Goal: Task Accomplishment & Management: Use online tool/utility

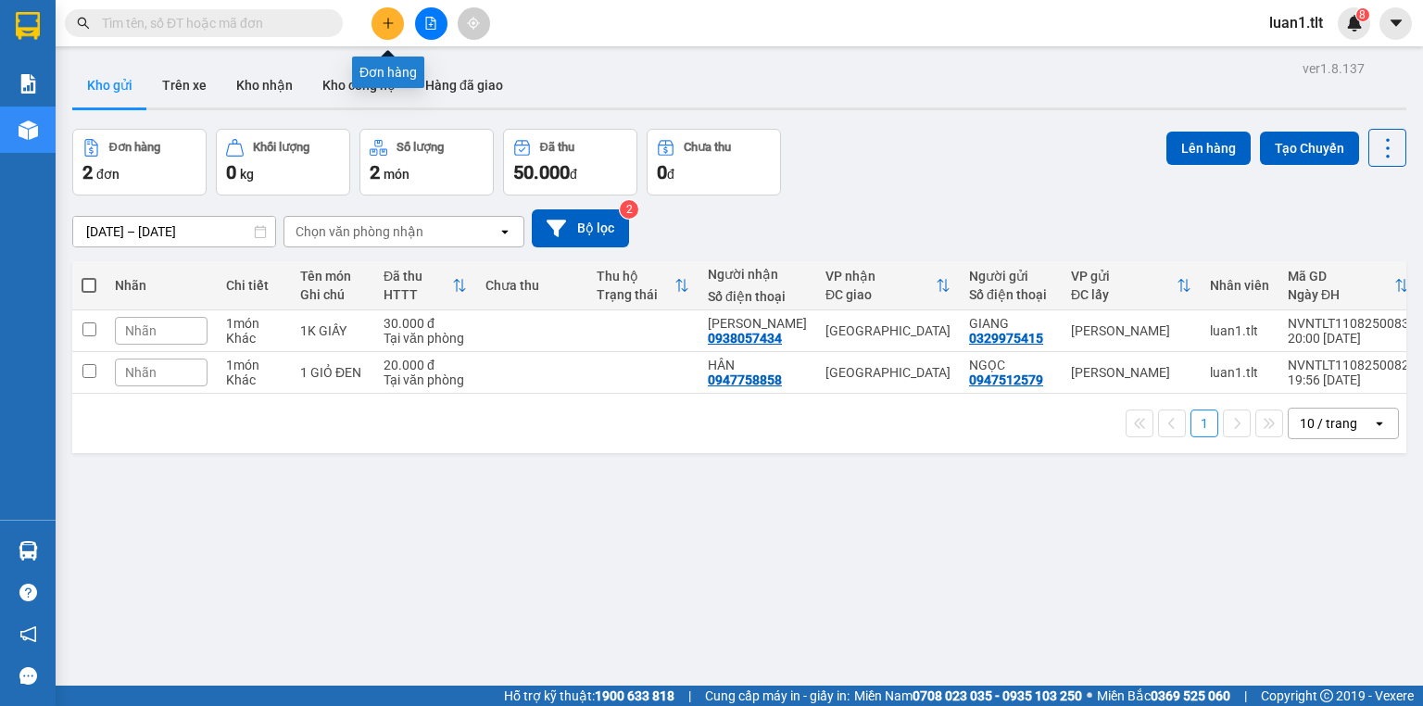
click at [396, 20] on button at bounding box center [388, 23] width 32 height 32
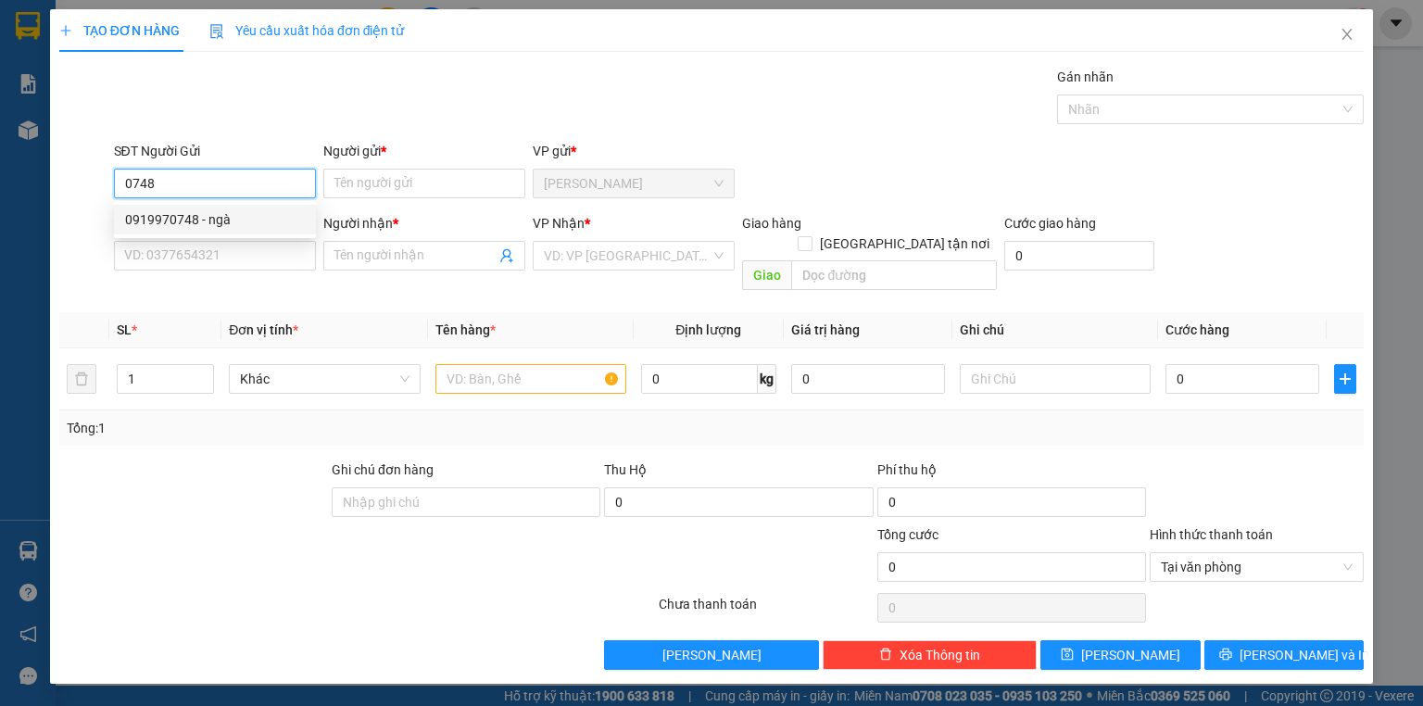
click at [260, 222] on div "0919970748 - ngà" at bounding box center [215, 219] width 180 height 20
type input "0919970748"
type input "ngà"
type input "0919970748"
click at [254, 248] on input "SĐT Người Nhận *" at bounding box center [215, 256] width 202 height 30
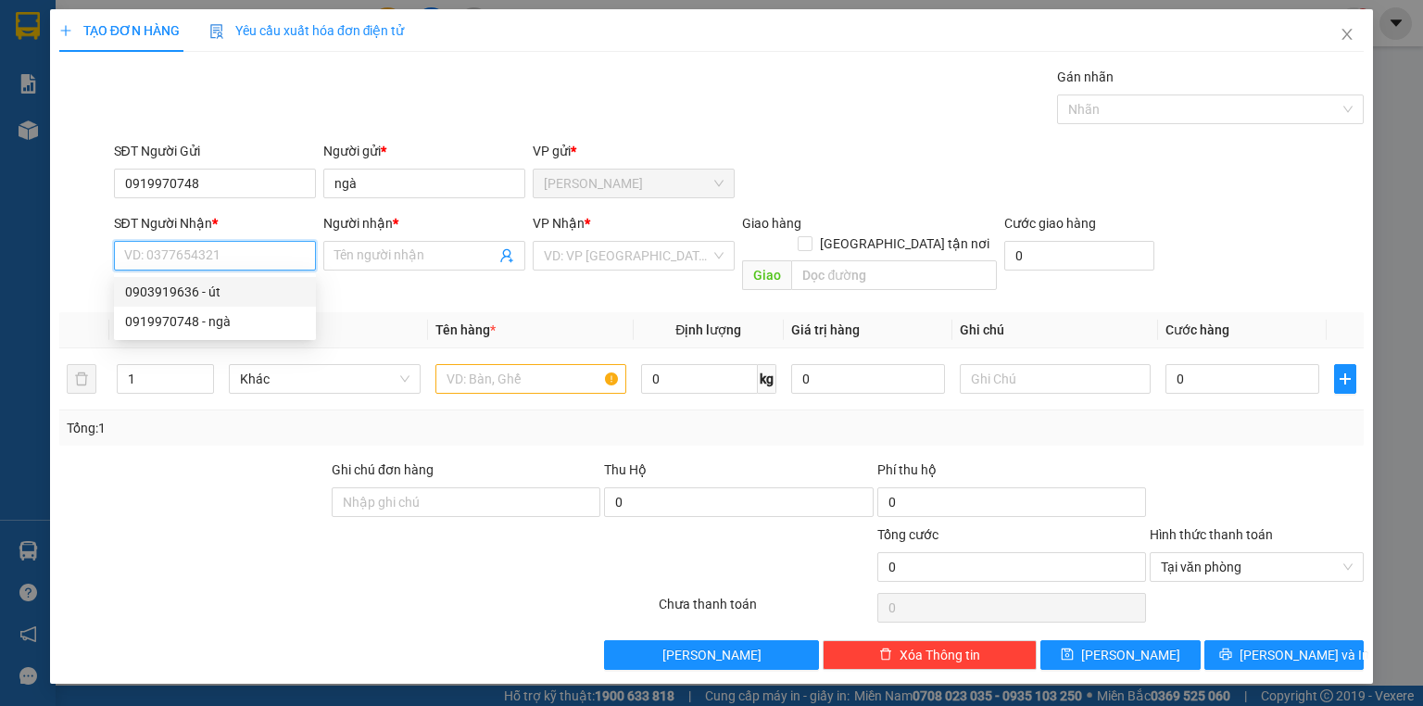
click at [216, 296] on div "0903919636 - út" at bounding box center [215, 292] width 180 height 20
type input "0903919636"
type input "út"
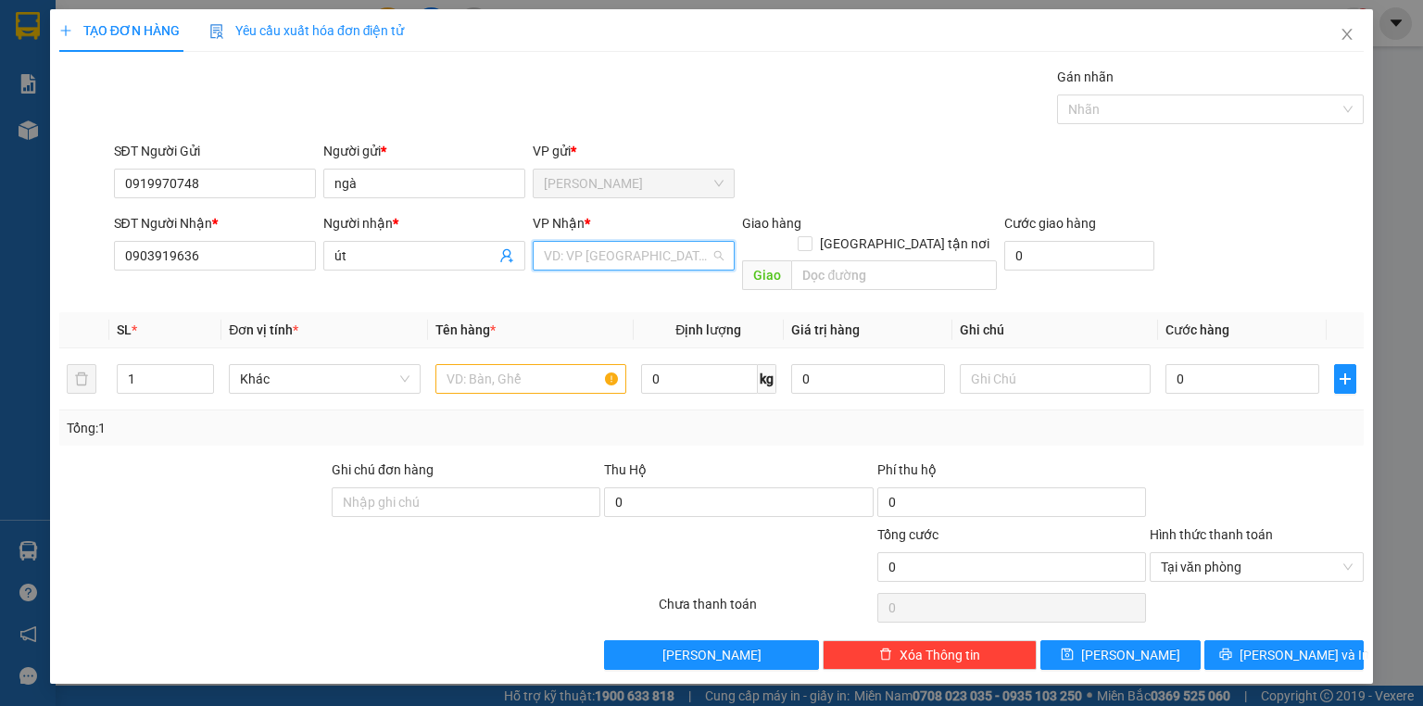
drag, startPoint x: 634, startPoint y: 242, endPoint x: 619, endPoint y: 263, distance: 26.0
click at [630, 245] on input "search" at bounding box center [627, 256] width 167 height 28
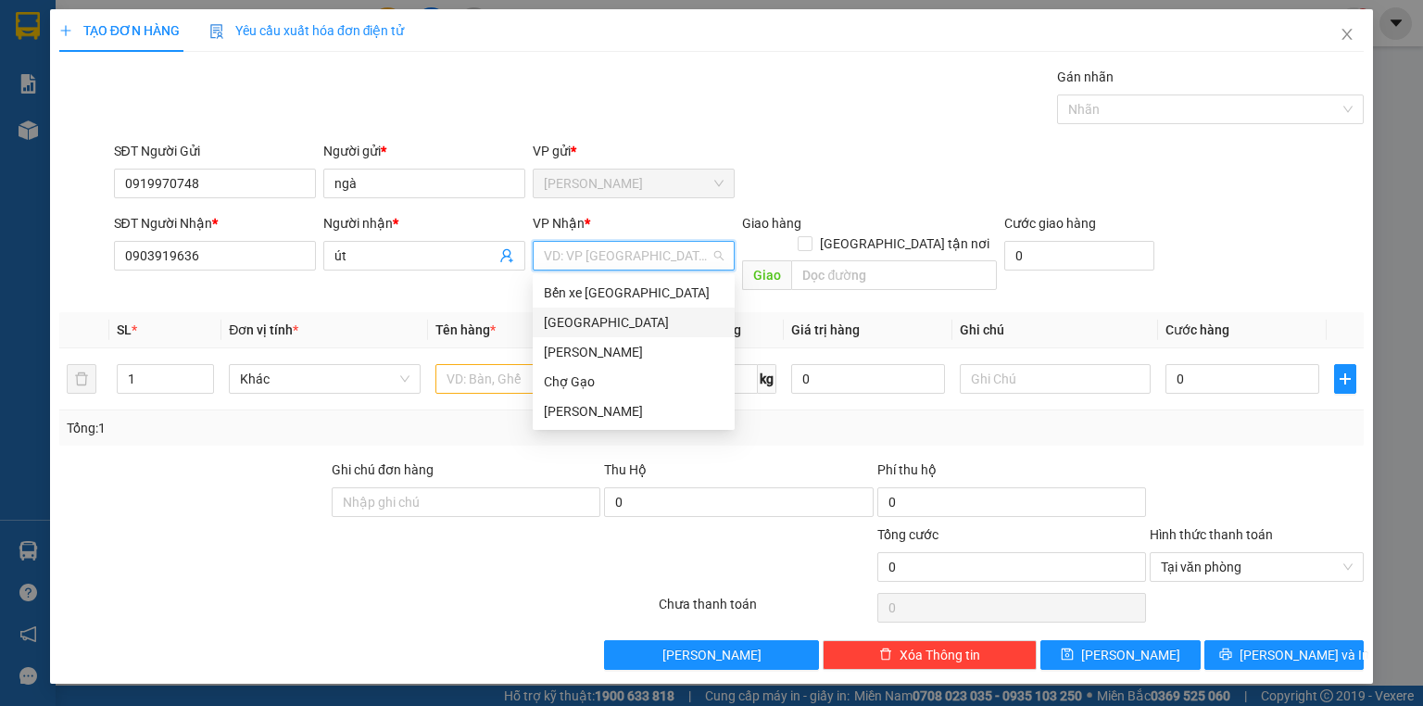
click at [560, 323] on div "[GEOGRAPHIC_DATA]" at bounding box center [634, 322] width 180 height 20
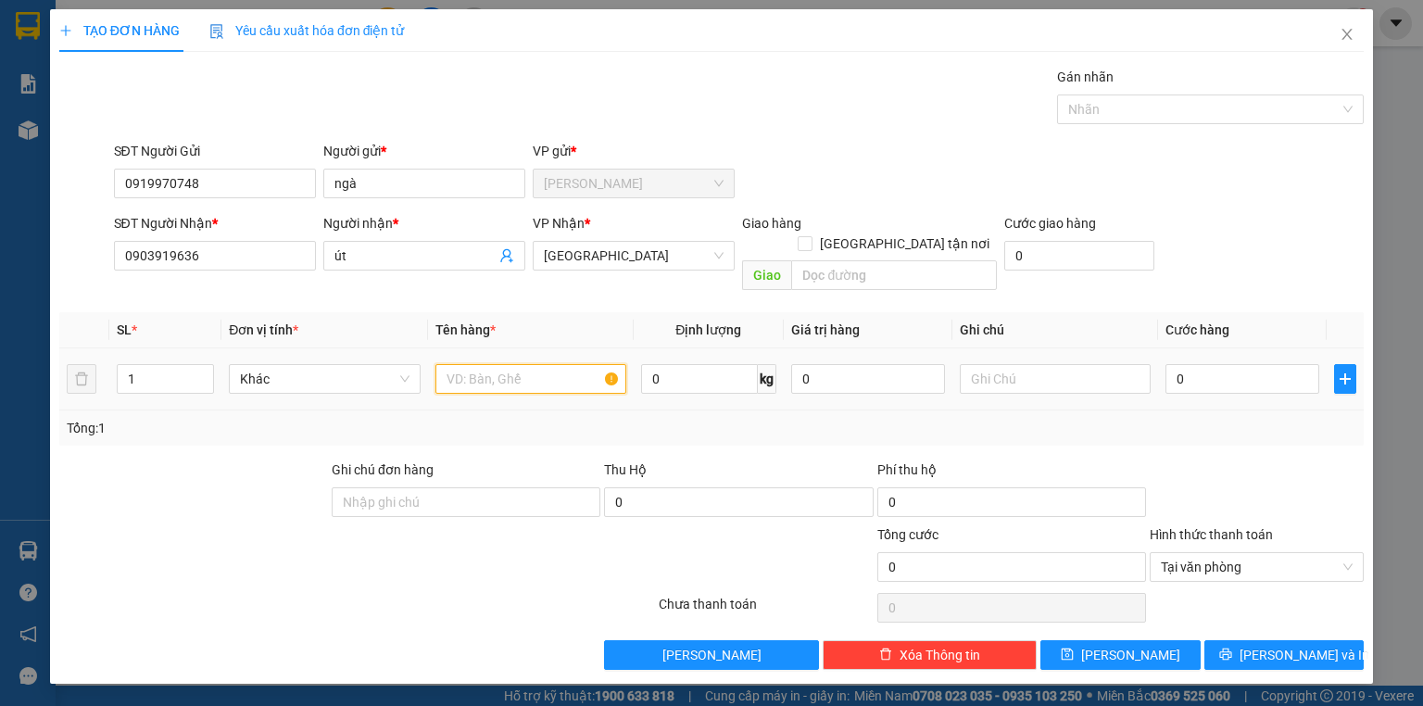
click at [520, 366] on input "text" at bounding box center [530, 379] width 191 height 30
type input "1 giỏ caro xanh lá"
click at [1182, 364] on input "0" at bounding box center [1243, 379] width 154 height 30
type input "4"
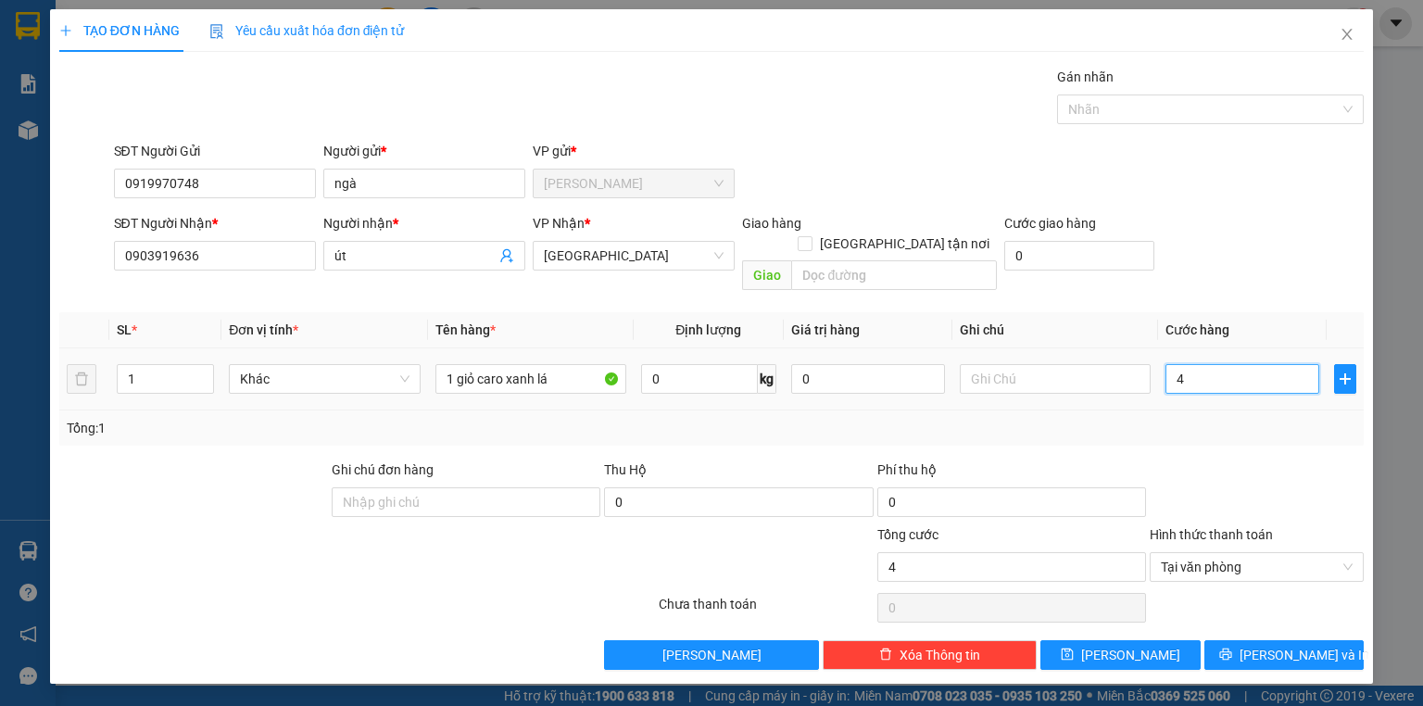
type input "40"
type input "40.000"
click at [1349, 608] on div "Transit Pickup Surcharge Ids Transit Deliver Surcharge Ids Transit Deliver Surc…" at bounding box center [711, 368] width 1304 height 603
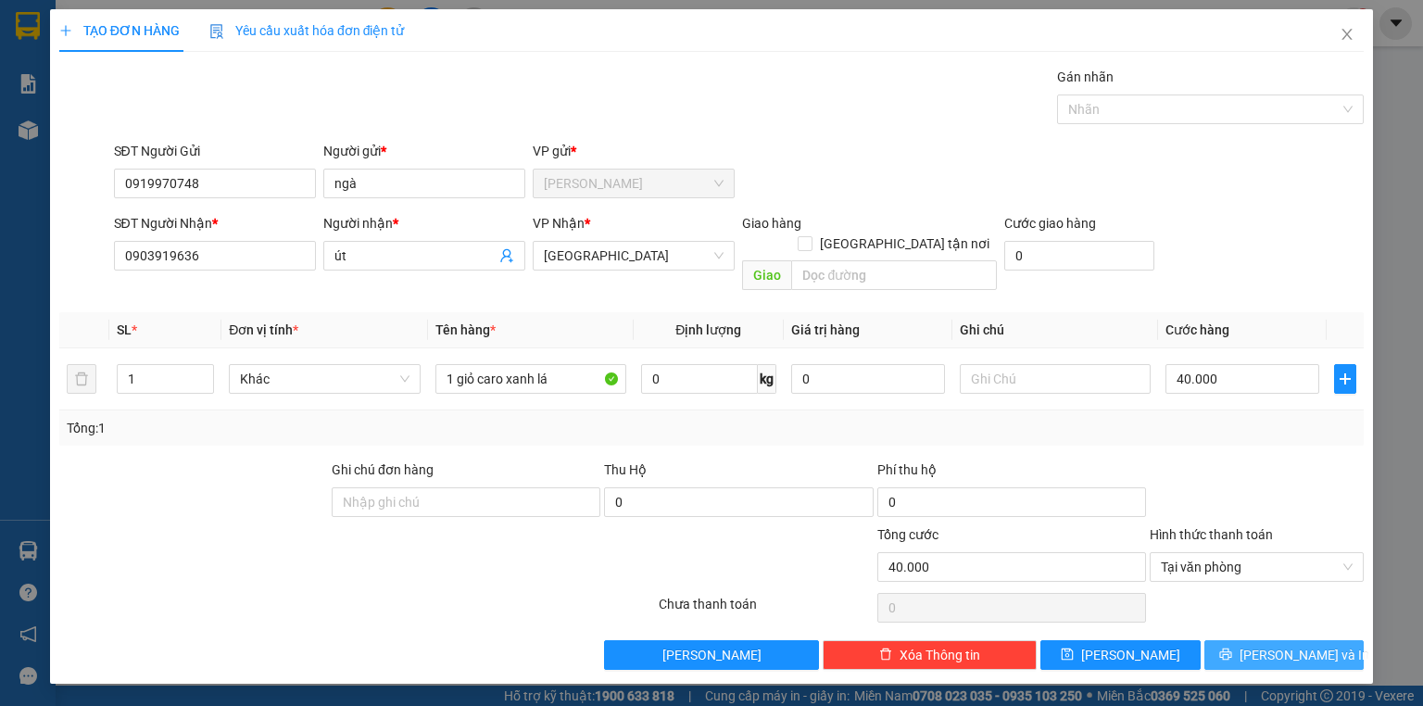
click at [1342, 640] on button "[PERSON_NAME] và In" at bounding box center [1284, 655] width 160 height 30
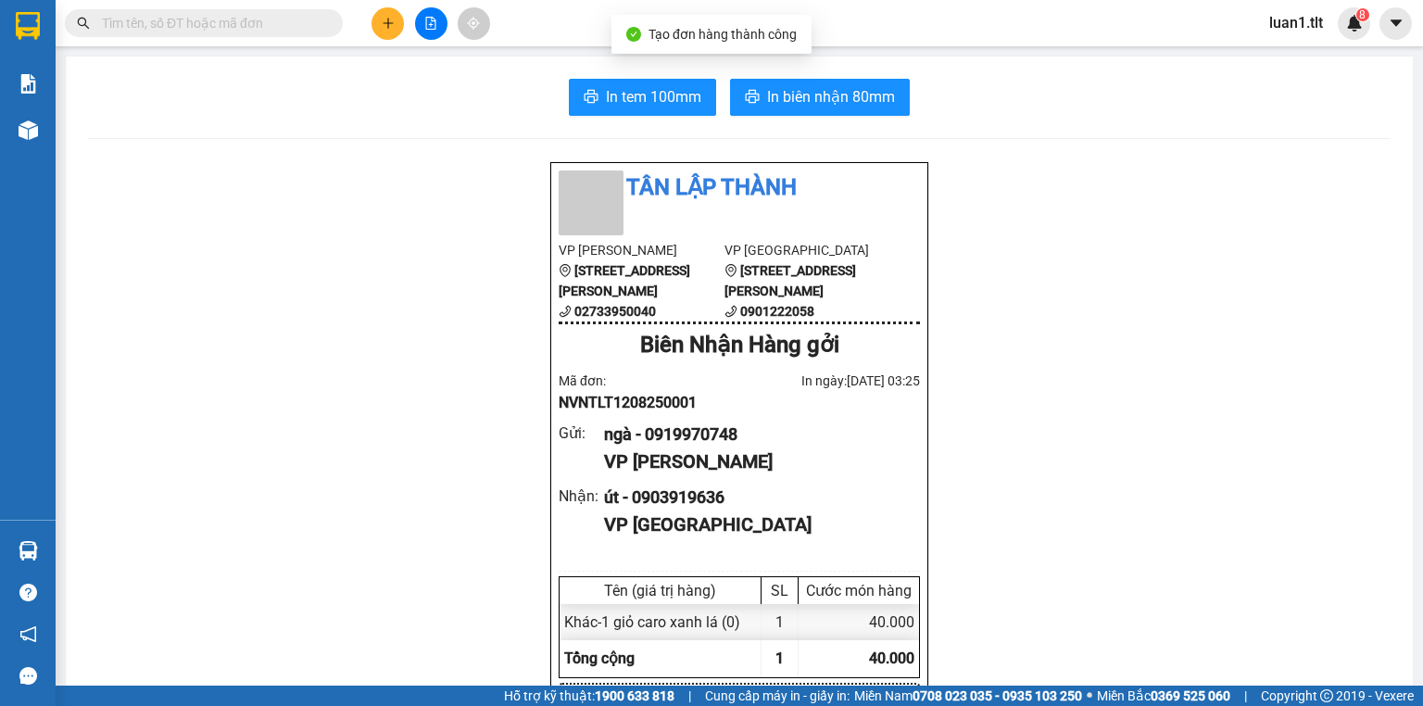
click at [687, 100] on span "In tem 100mm" at bounding box center [653, 96] width 95 height 23
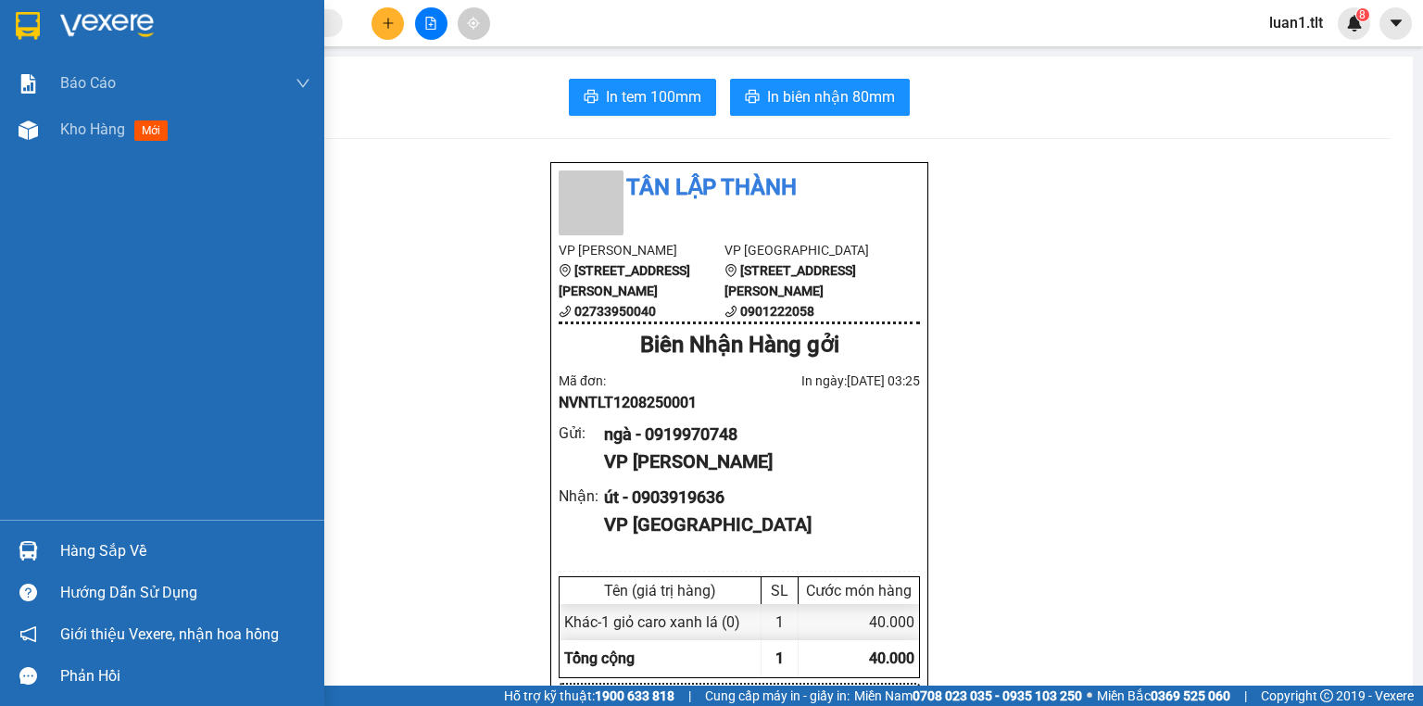
click at [25, 35] on img at bounding box center [28, 26] width 24 height 28
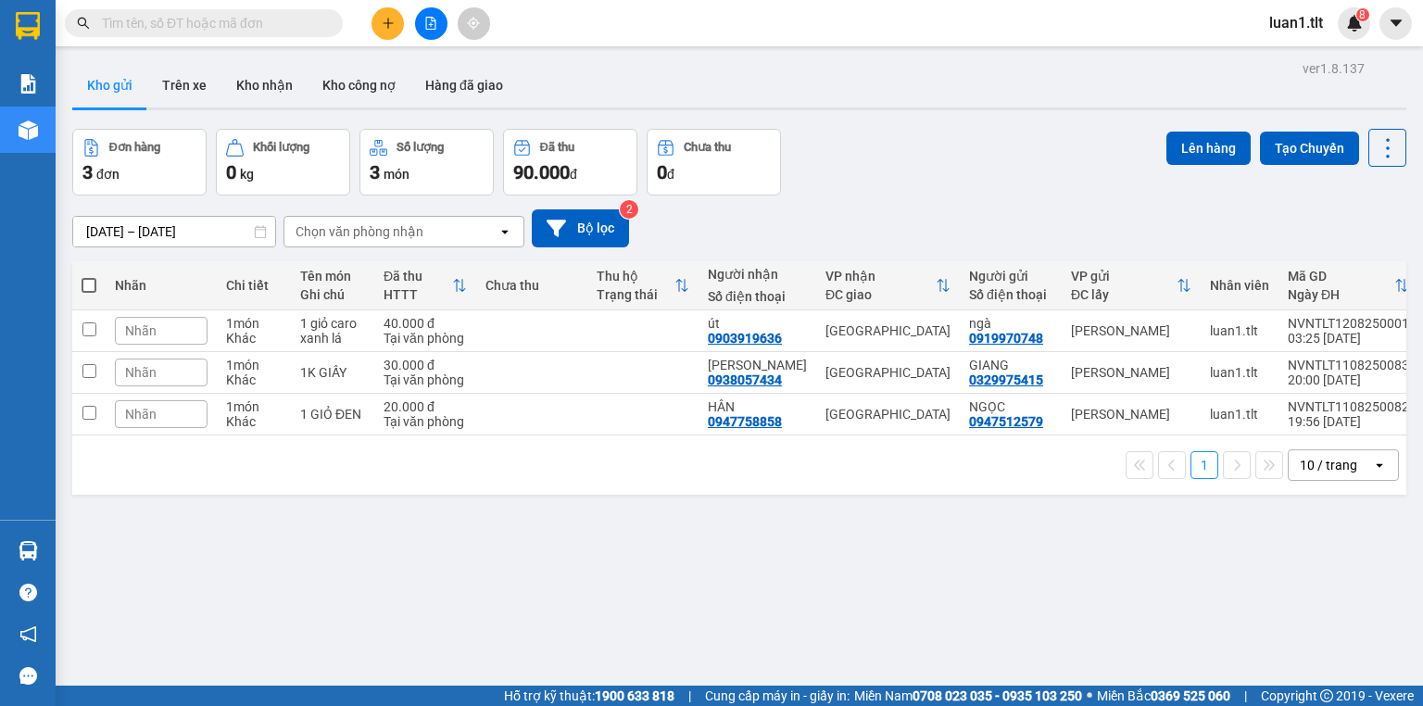
drag, startPoint x: 1009, startPoint y: 172, endPoint x: 489, endPoint y: 369, distance: 555.6
click at [1006, 174] on div "Đơn hàng 3 đơn Khối lượng 0 kg Số lượng 3 món Đã thu 90.000 đ Chưa thu 0 đ Lên …" at bounding box center [739, 162] width 1334 height 67
drag, startPoint x: 473, startPoint y: 334, endPoint x: 482, endPoint y: 375, distance: 42.5
click at [482, 335] on tr "Nhãn 1 món Khác 1 giỏ caro xanh lá 40.000 đ Tại văn phòng út 0903919636 [GEOGRA…" at bounding box center [746, 331] width 1348 height 42
checkbox input "true"
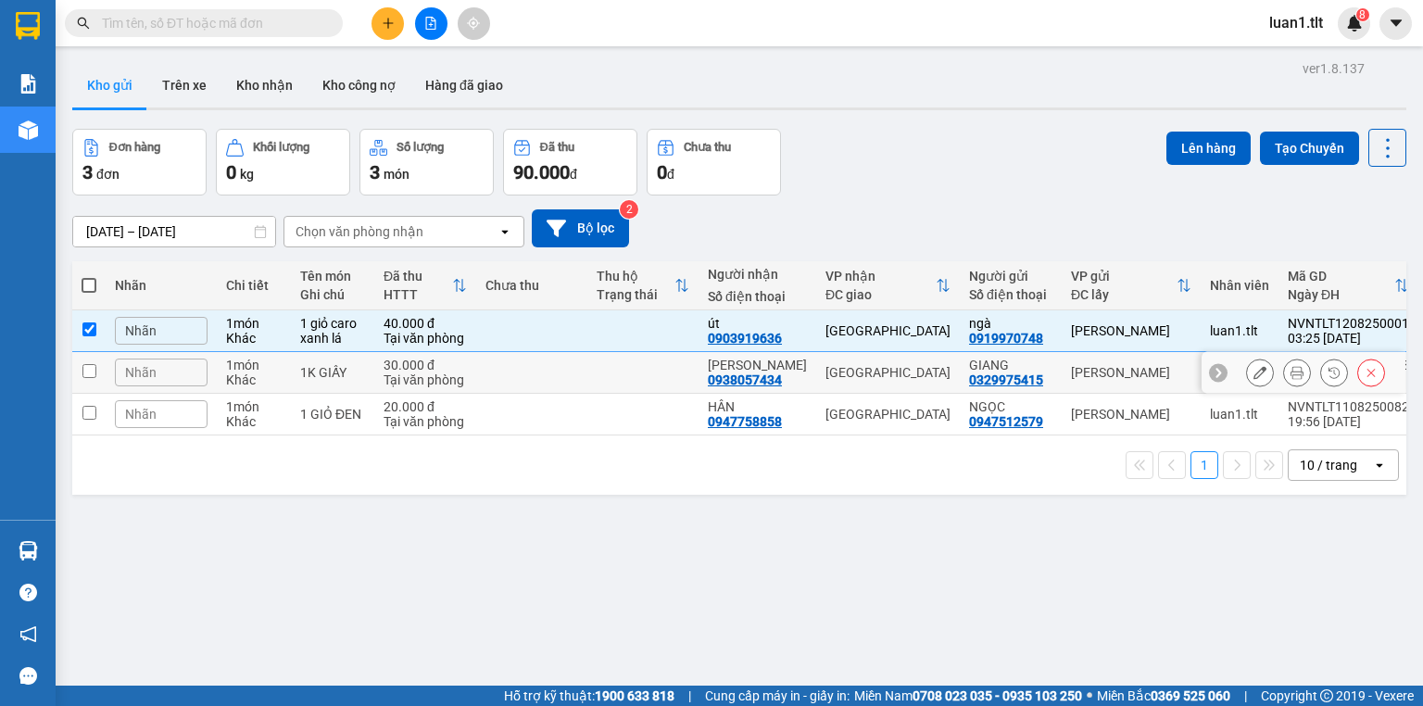
click at [485, 378] on td at bounding box center [531, 373] width 111 height 42
checkbox input "true"
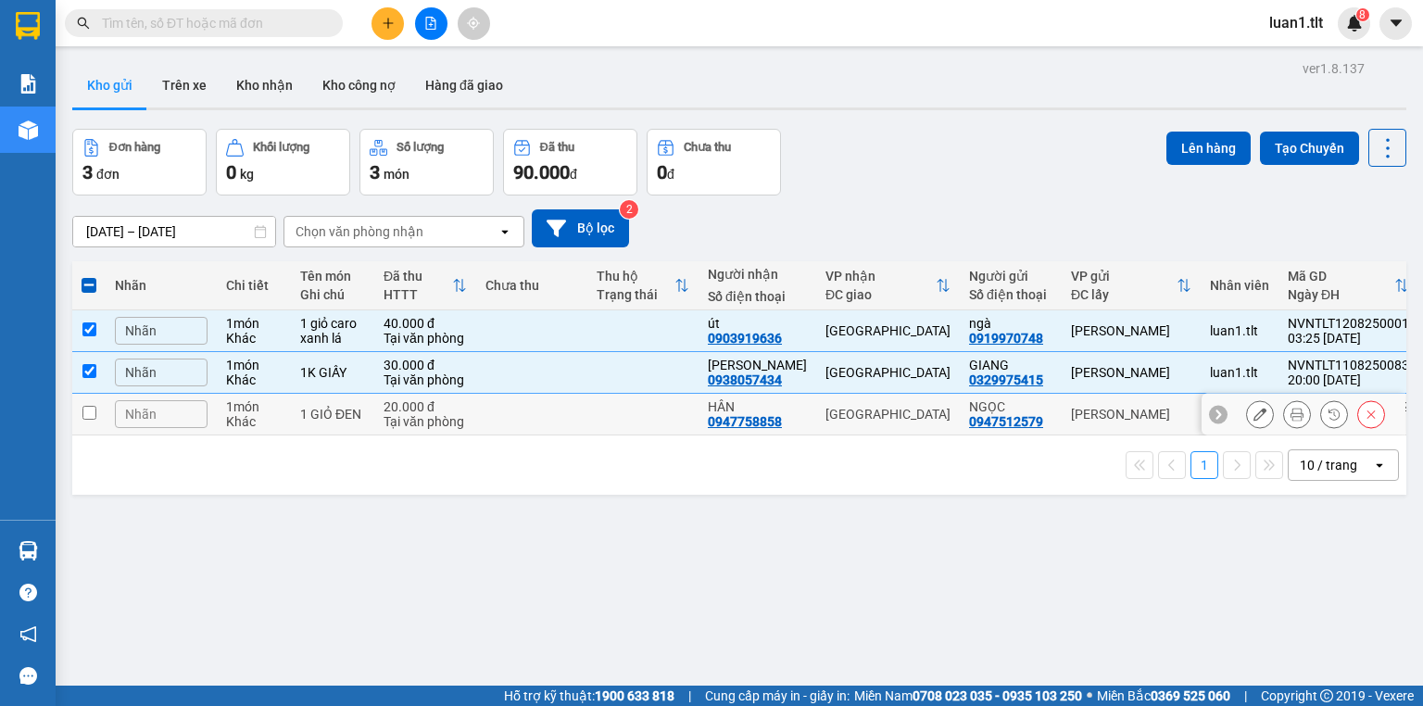
click at [506, 416] on td at bounding box center [531, 415] width 111 height 42
checkbox input "true"
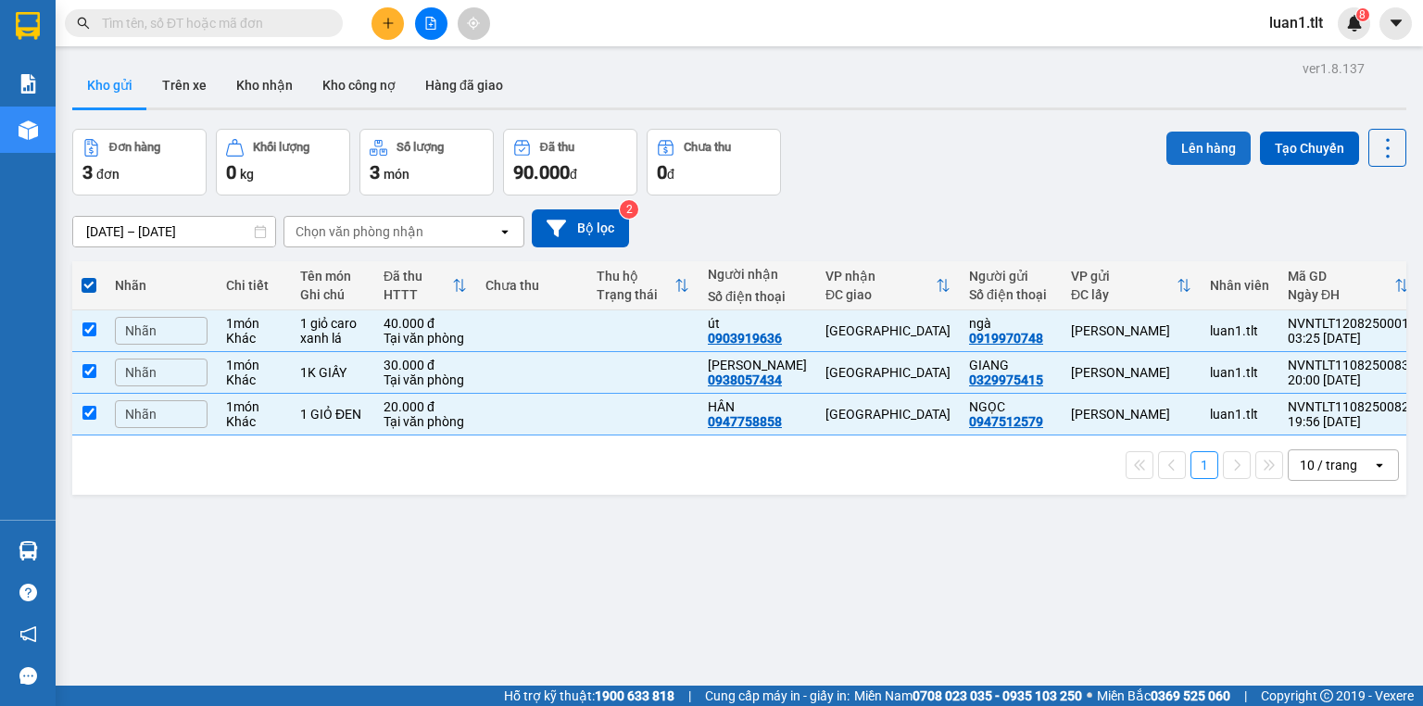
click at [1196, 151] on button "Lên hàng" at bounding box center [1208, 148] width 84 height 33
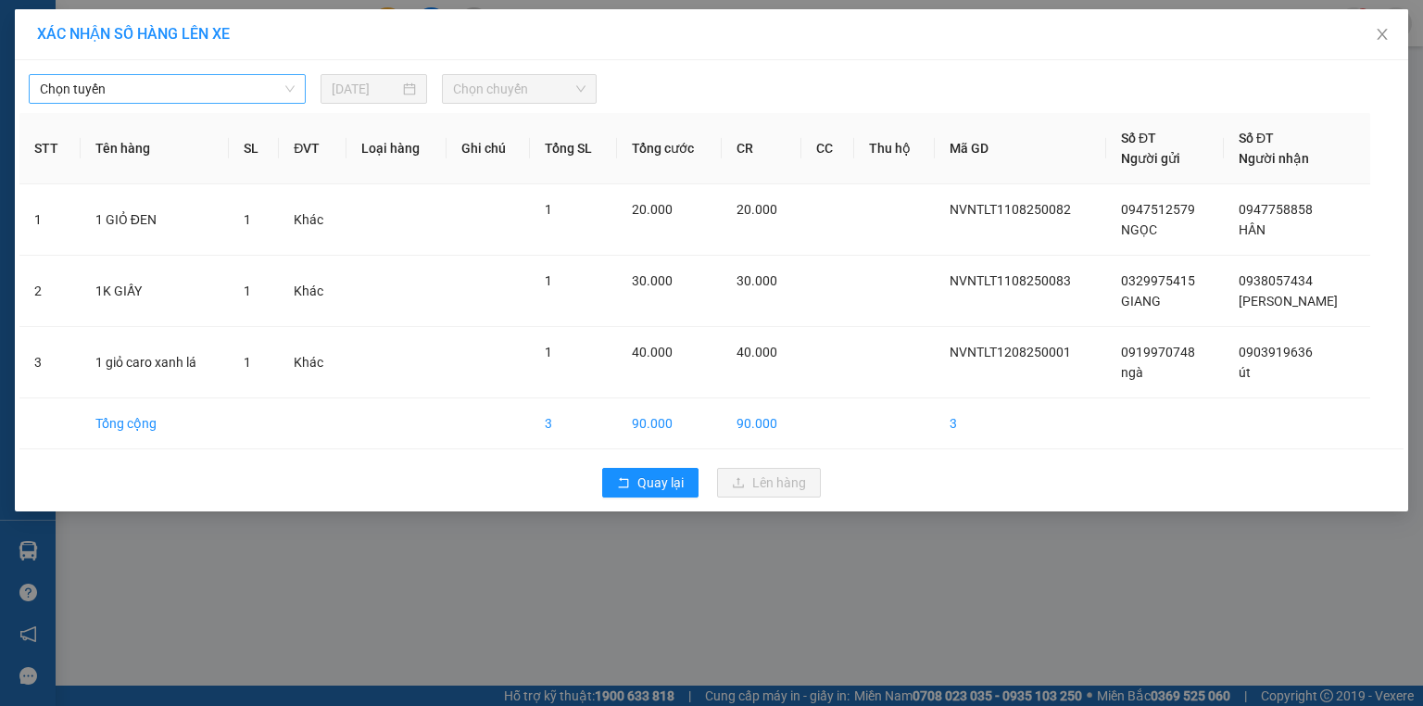
click at [203, 89] on span "Chọn tuyến" at bounding box center [167, 89] width 255 height 28
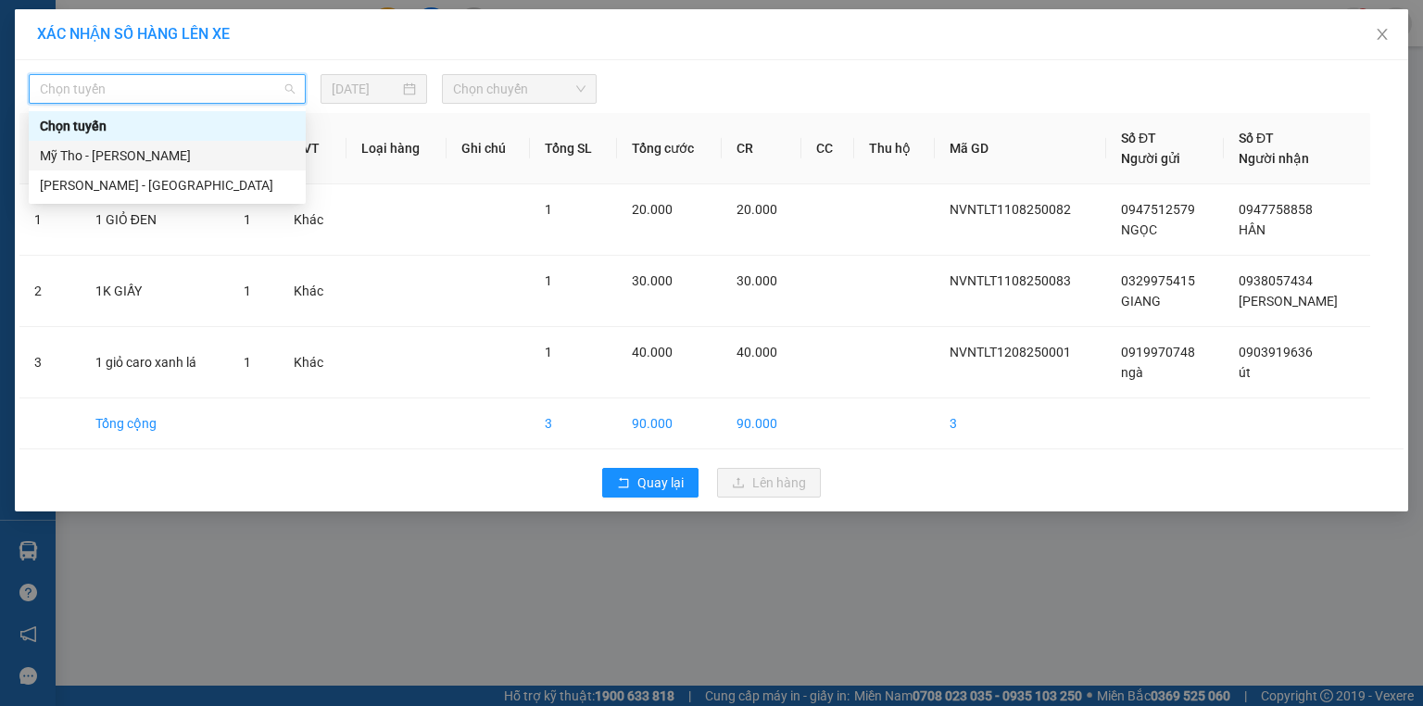
click at [180, 157] on div "Mỹ Tho - [PERSON_NAME]" at bounding box center [167, 155] width 255 height 20
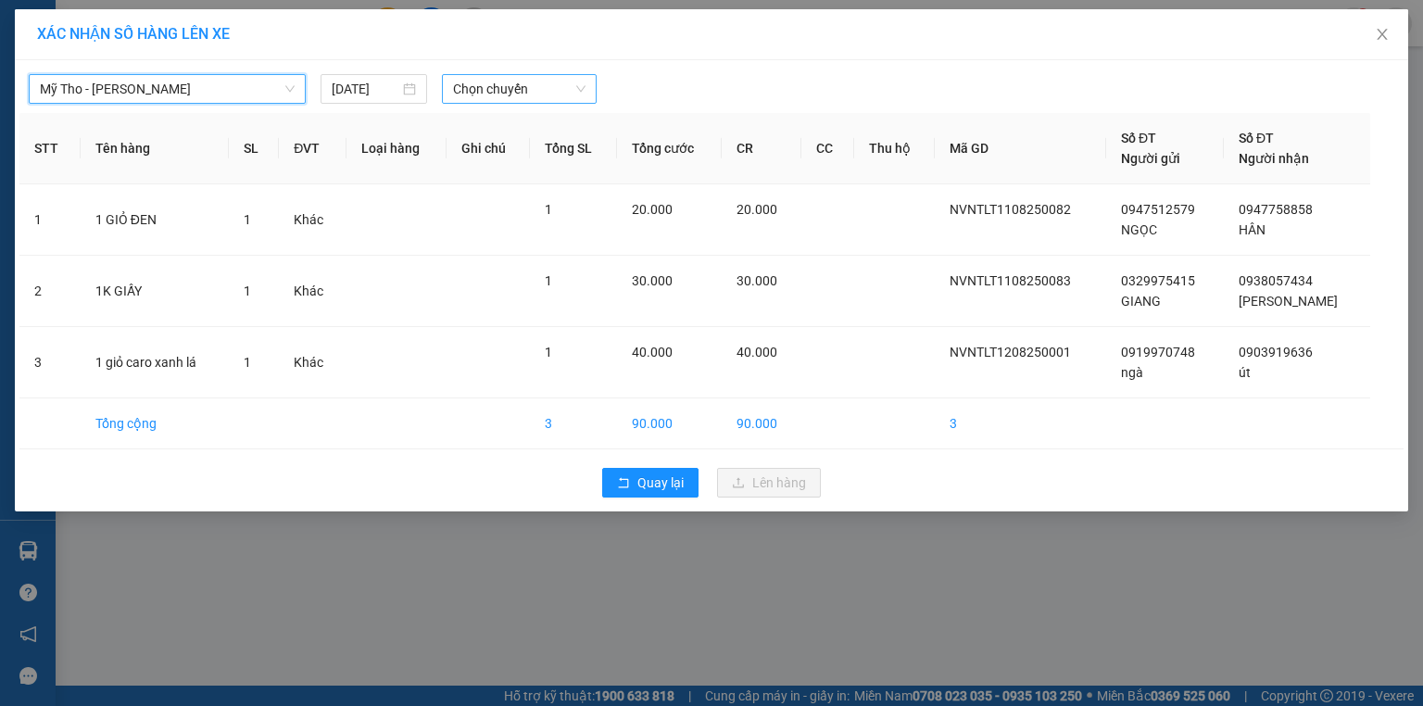
click at [531, 85] on span "Chọn chuyến" at bounding box center [519, 89] width 133 height 28
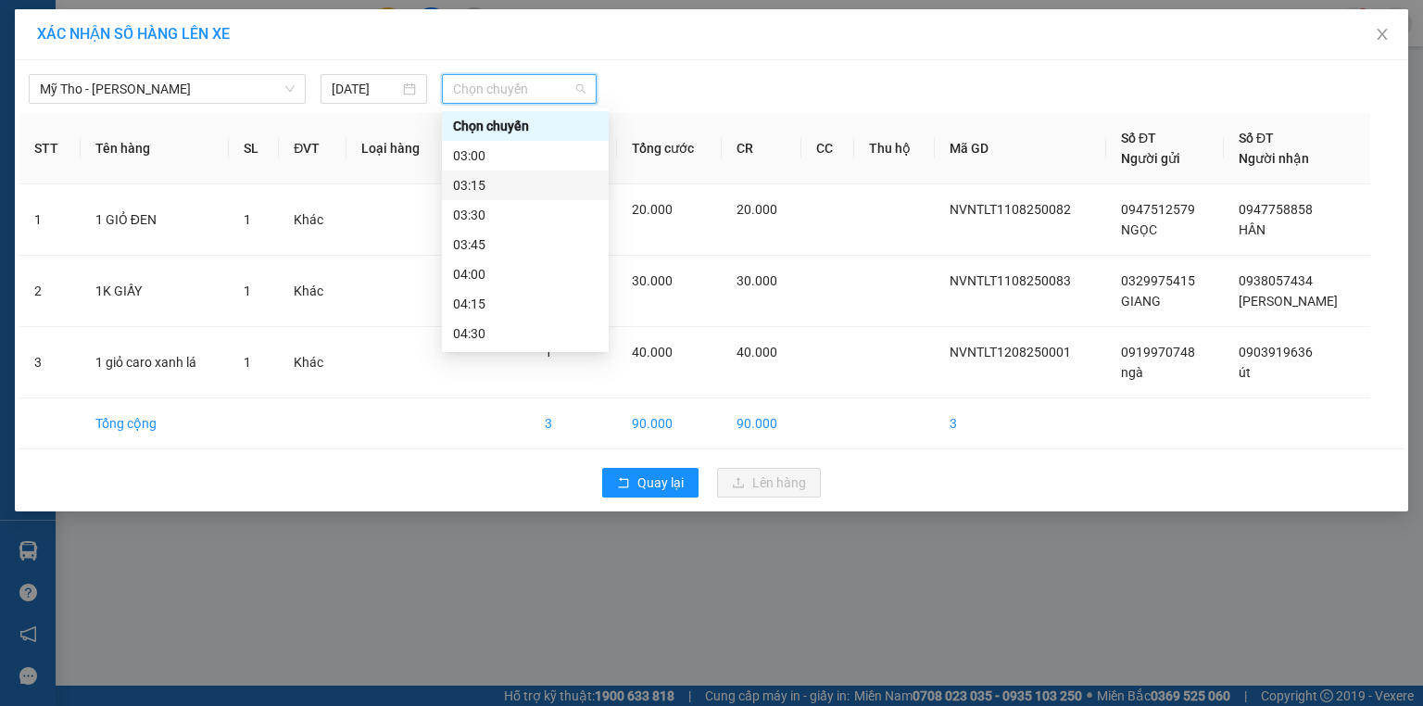
click at [498, 180] on div "03:15" at bounding box center [525, 185] width 145 height 20
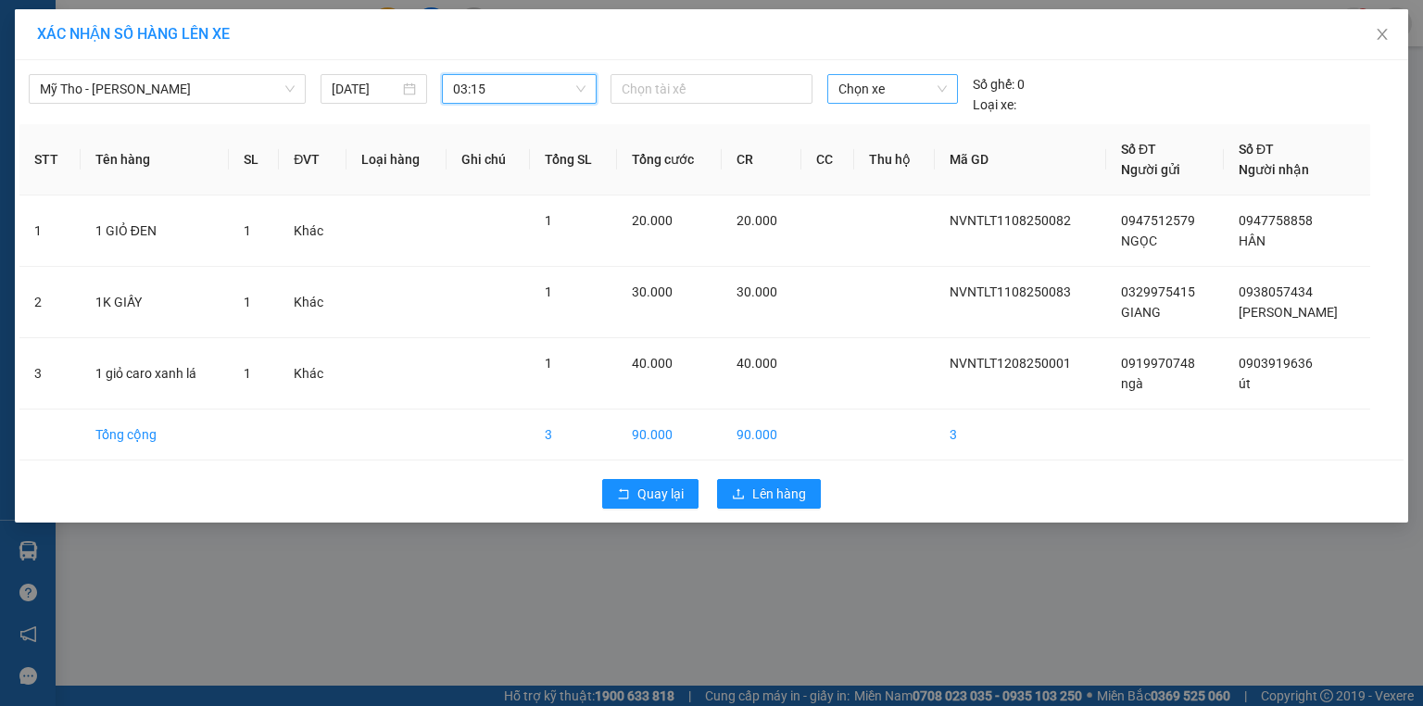
click at [915, 95] on span "Chọn xe" at bounding box center [891, 89] width 107 height 28
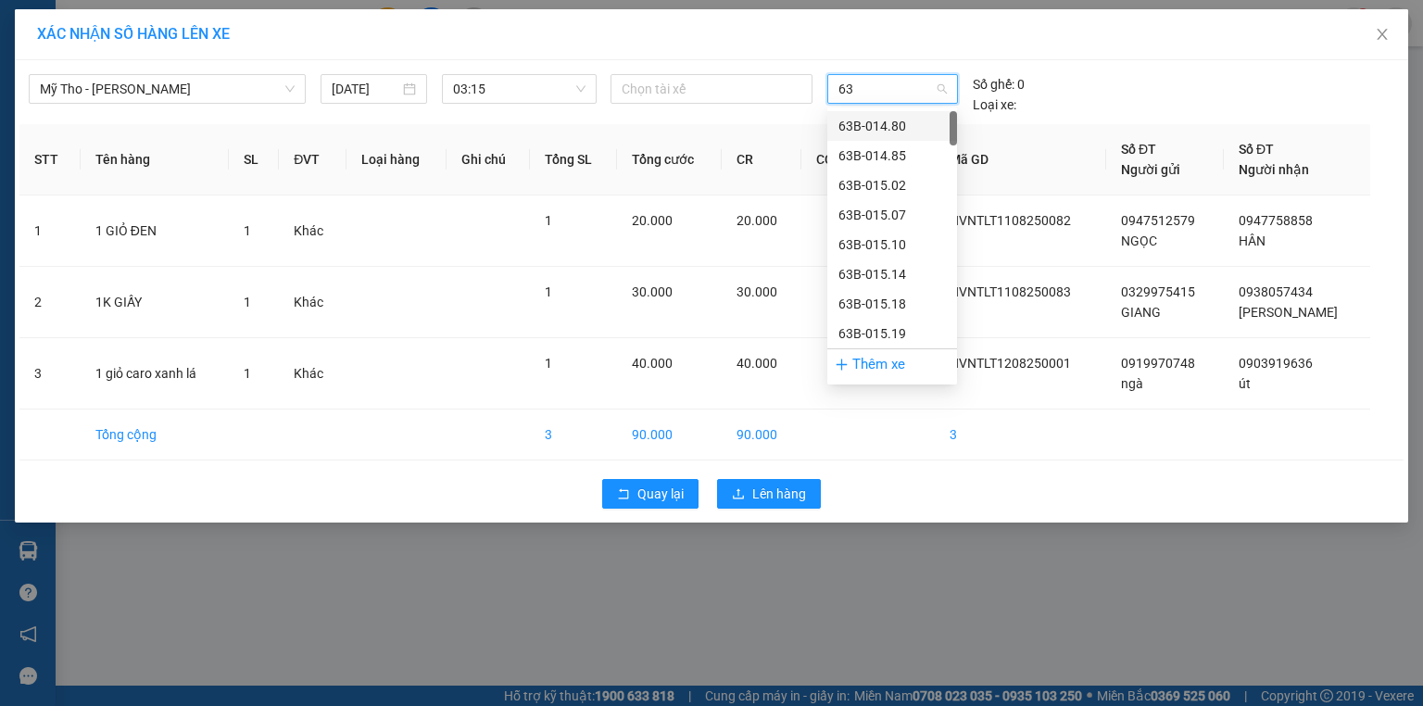
type input "638"
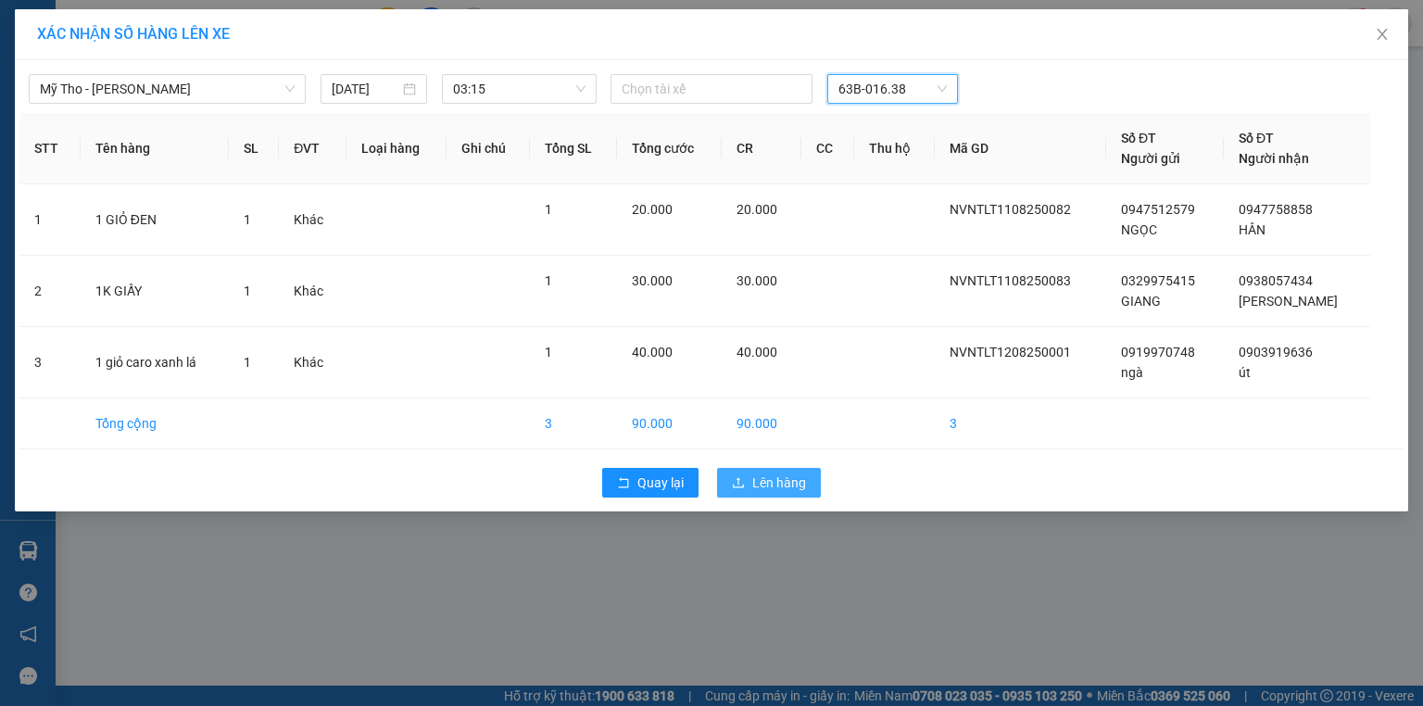
click at [793, 474] on span "Lên hàng" at bounding box center [779, 483] width 54 height 20
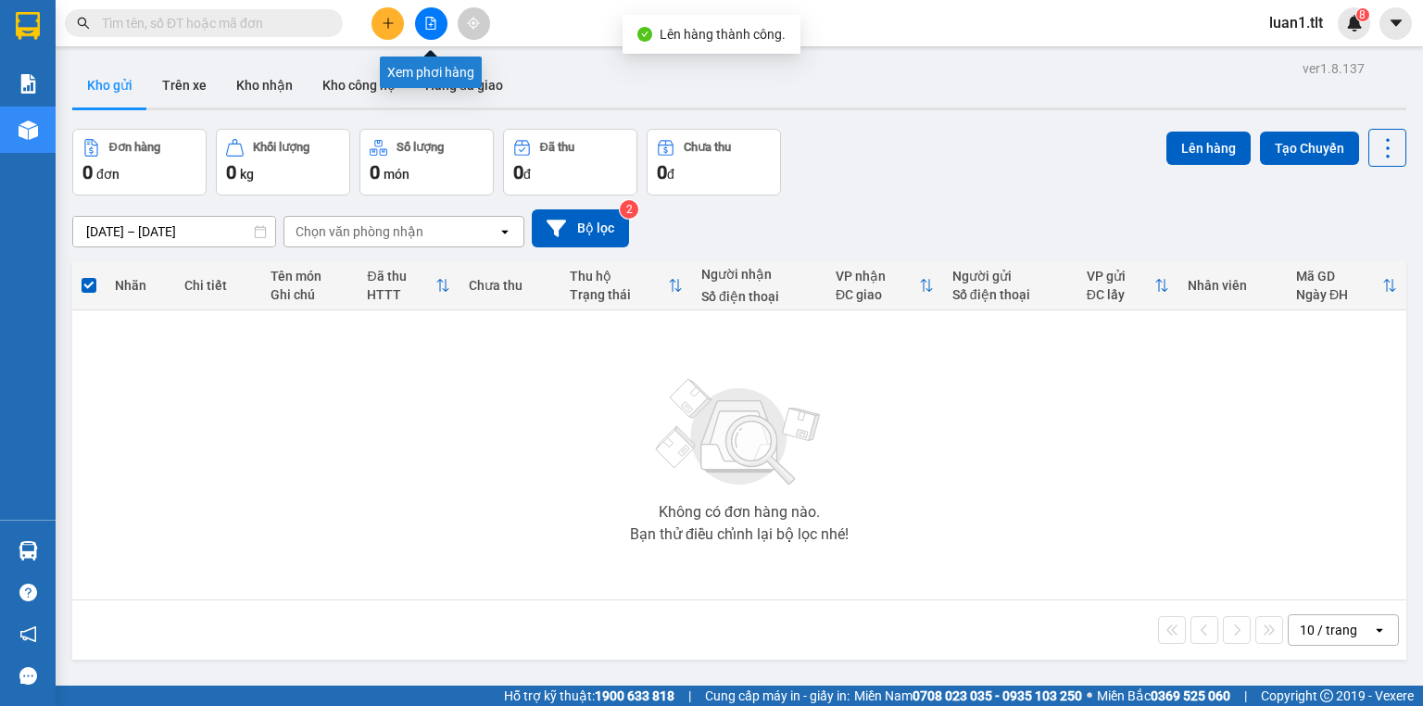
click at [432, 25] on icon "file-add" at bounding box center [430, 23] width 13 height 13
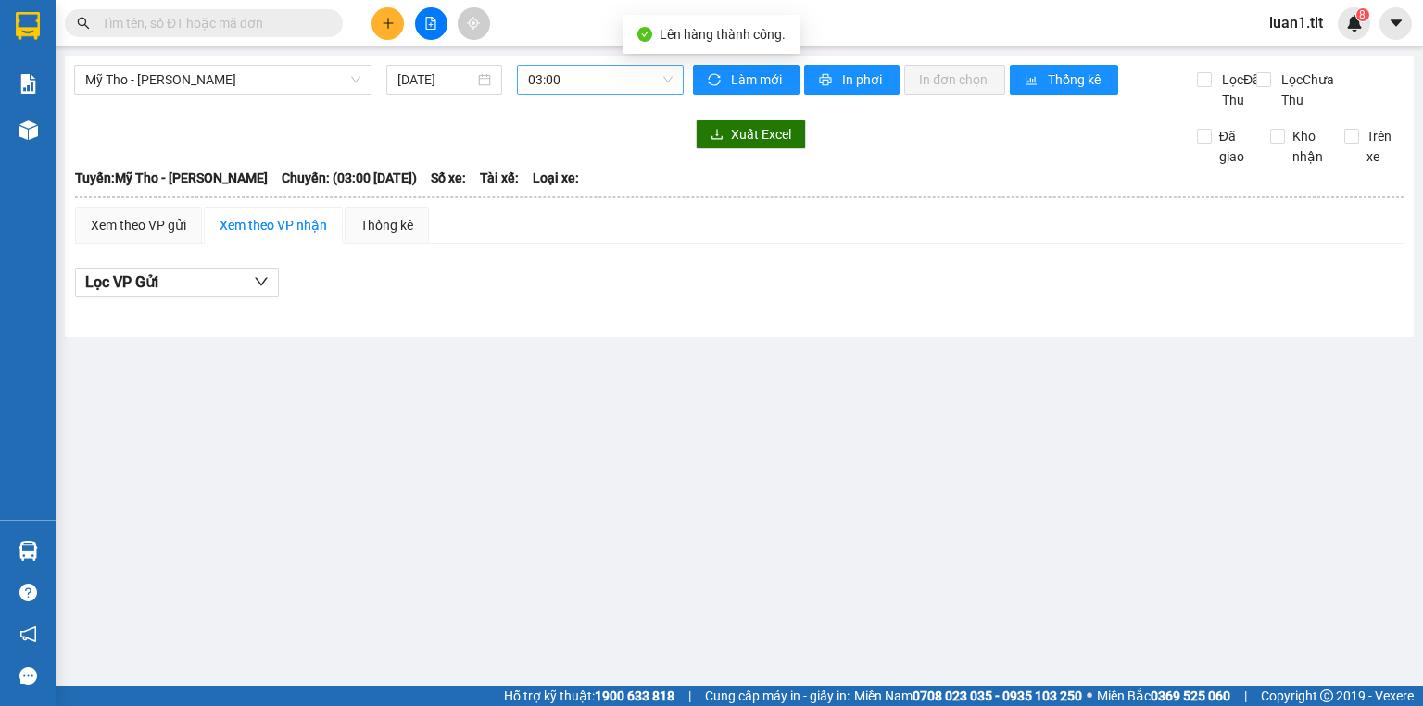
click at [578, 83] on span "03:00" at bounding box center [600, 80] width 145 height 28
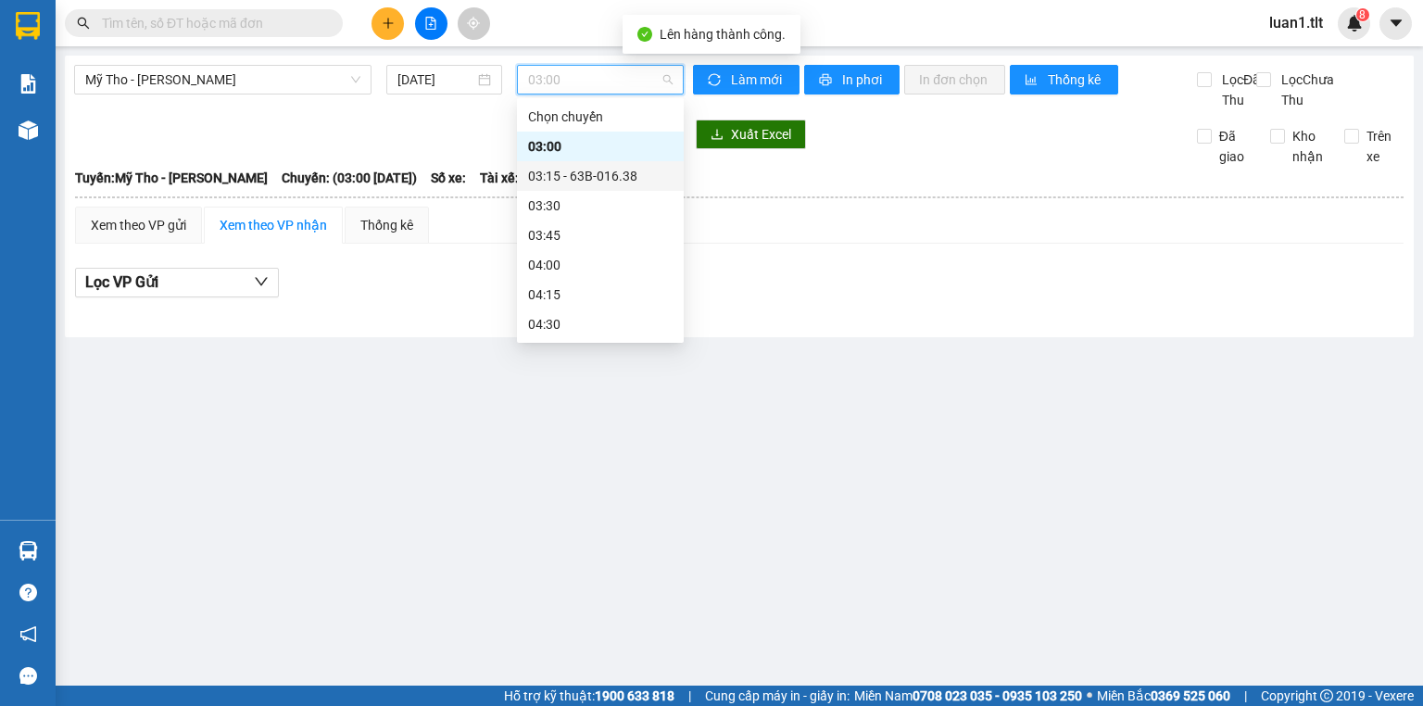
click at [584, 168] on div "03:15 - 63B-016.38" at bounding box center [600, 176] width 145 height 20
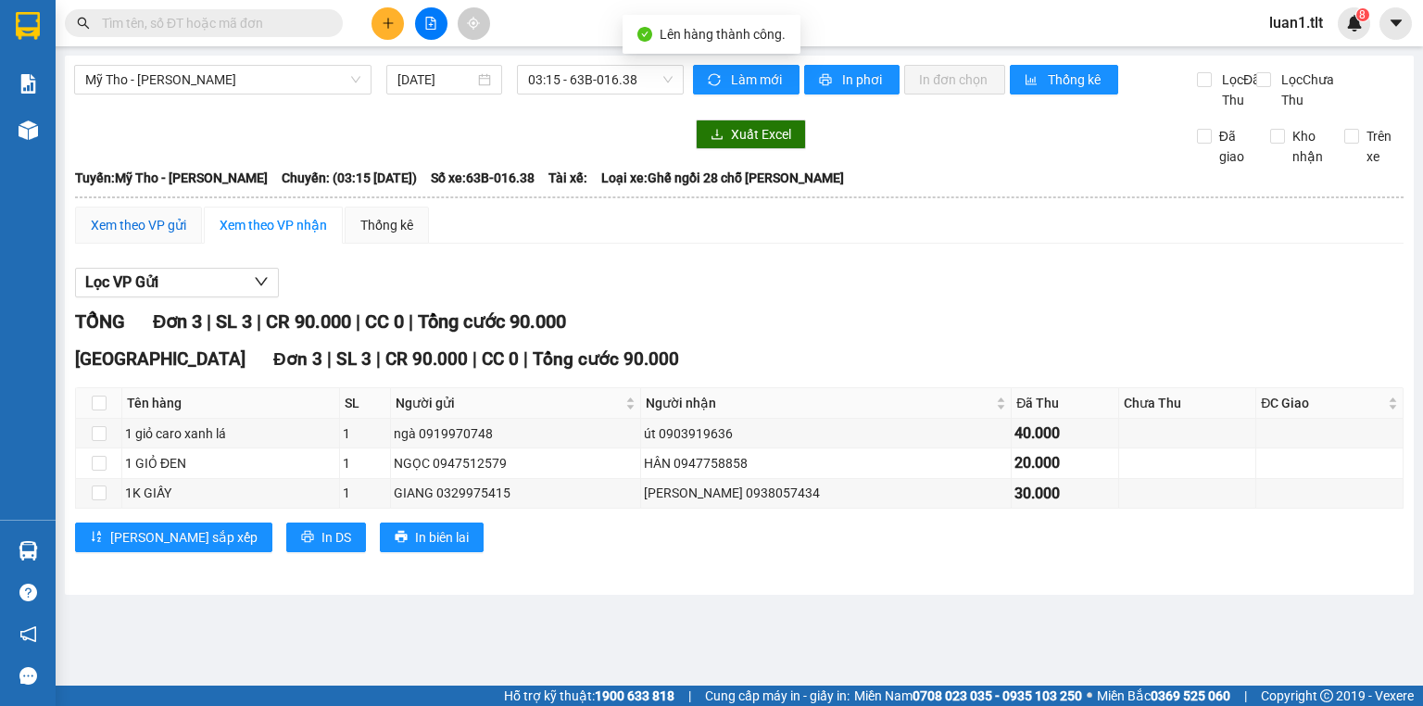
click at [154, 233] on div "Xem theo VP gửi" at bounding box center [138, 225] width 95 height 20
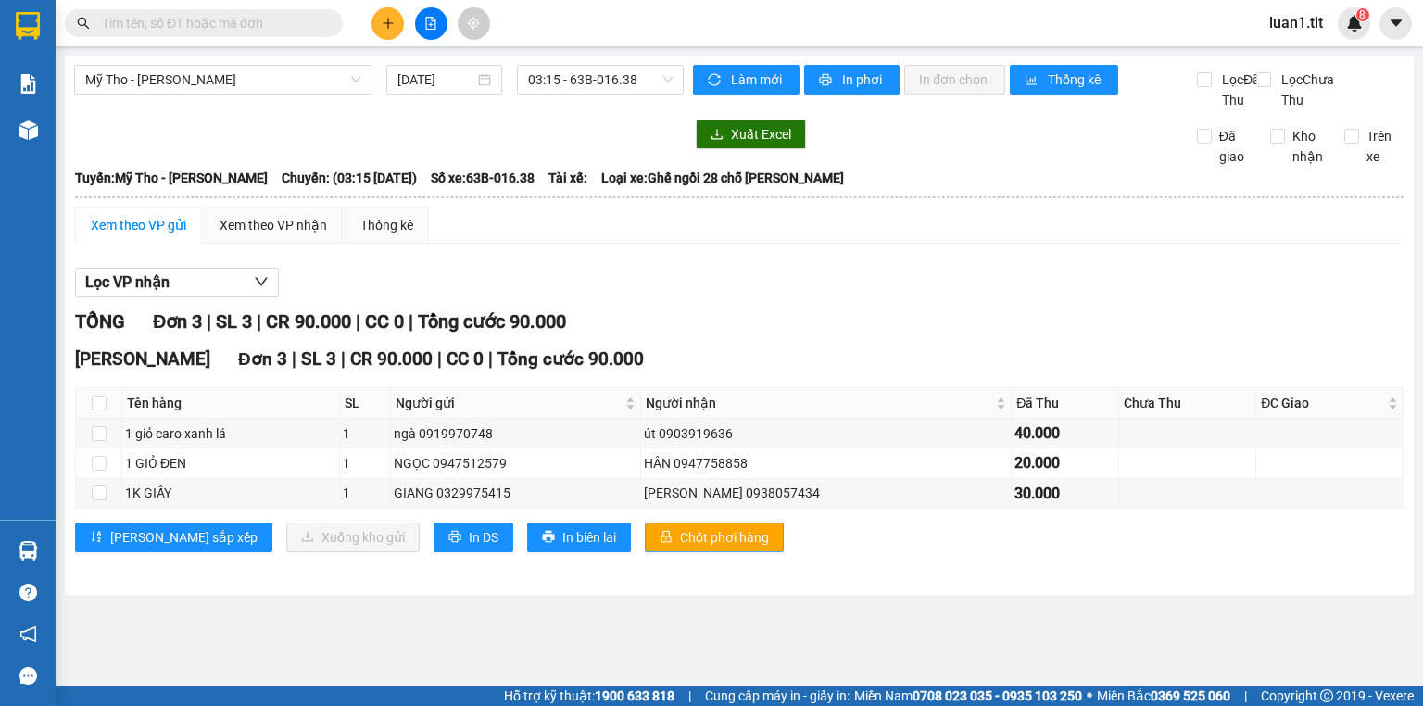
click at [680, 548] on span "Chốt phơi hàng" at bounding box center [724, 537] width 89 height 20
drag, startPoint x: 958, startPoint y: 298, endPoint x: 895, endPoint y: 291, distance: 63.4
click at [951, 296] on div "Lọc VP nhận" at bounding box center [739, 283] width 1329 height 31
